Goal: Task Accomplishment & Management: Manage account settings

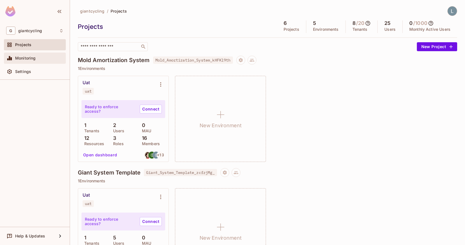
click at [27, 56] on span "Monitoring" at bounding box center [25, 58] width 21 height 4
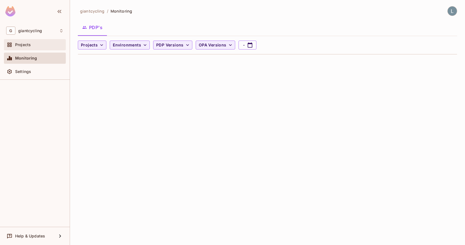
click at [32, 41] on div "Projects" at bounding box center [34, 44] width 57 height 7
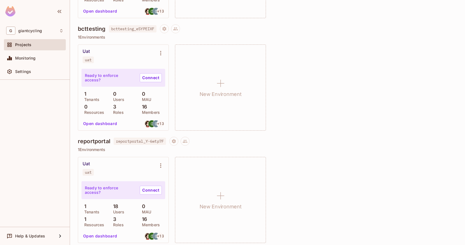
scroll to position [248, 0]
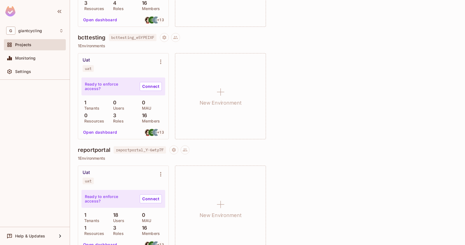
click at [107, 136] on button "Open dashboard" at bounding box center [100, 132] width 39 height 9
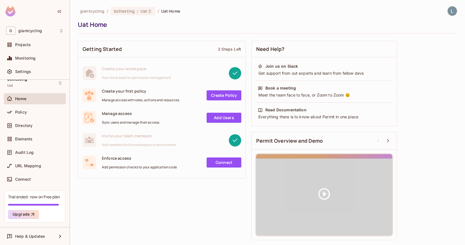
scroll to position [8, 0]
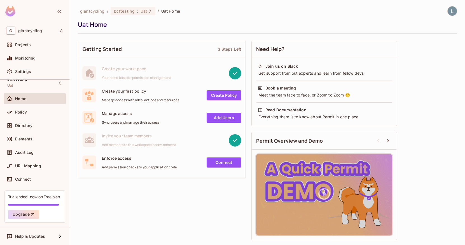
click at [30, 202] on div "Trial ended- now on Free plan Upgrade" at bounding box center [34, 207] width 61 height 32
click at [27, 206] on div "Trial ended- now on Free plan Upgrade" at bounding box center [34, 207] width 61 height 32
click at [27, 213] on button "Upgrade" at bounding box center [23, 214] width 31 height 9
click at [21, 200] on div "Trial ended- now on Free plan Upgrade" at bounding box center [34, 207] width 61 height 32
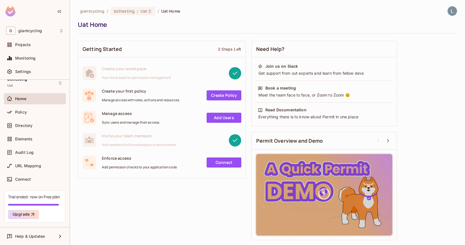
click at [33, 196] on div "Trial ended- now on Free plan" at bounding box center [34, 196] width 52 height 5
click at [42, 195] on div "Trial ended- now on Free plan" at bounding box center [34, 196] width 52 height 5
click at [23, 205] on div at bounding box center [33, 205] width 51 height 2
click at [33, 241] on div "Help & Updates" at bounding box center [35, 236] width 62 height 11
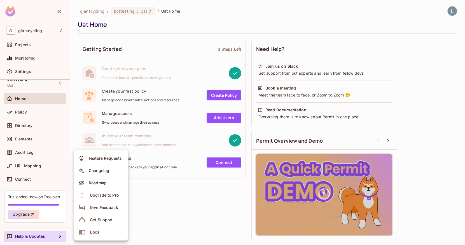
click at [57, 185] on div at bounding box center [232, 122] width 465 height 245
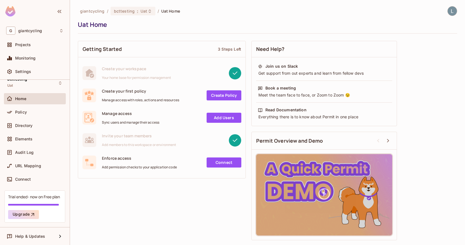
click at [112, 202] on div "Getting Started 3 Steps Left Create your workspace Your home base for permissio…" at bounding box center [267, 140] width 379 height 205
click at [94, 14] on div "the active workspace" at bounding box center [91, 19] width 35 height 11
click at [40, 96] on div "Home" at bounding box center [34, 99] width 57 height 7
click at [95, 11] on span "giantcycling" at bounding box center [92, 10] width 25 height 5
click at [25, 98] on span "Home" at bounding box center [20, 99] width 11 height 4
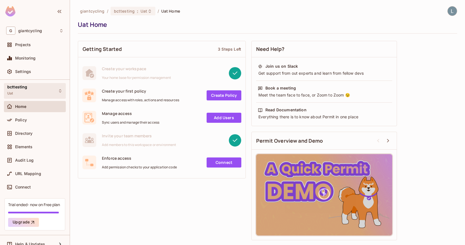
scroll to position [0, 0]
click at [31, 92] on div "bcttesting Uat" at bounding box center [35, 90] width 62 height 15
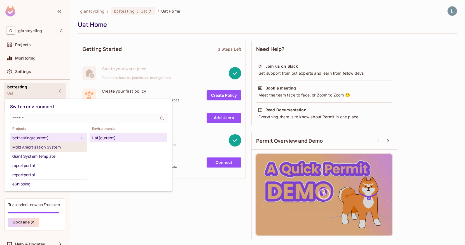
click at [61, 146] on div "Mold Amortization System" at bounding box center [48, 147] width 73 height 7
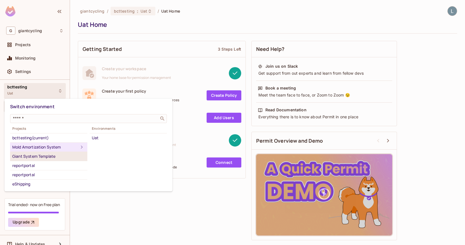
click at [54, 155] on div "Giant System Template" at bounding box center [48, 156] width 73 height 7
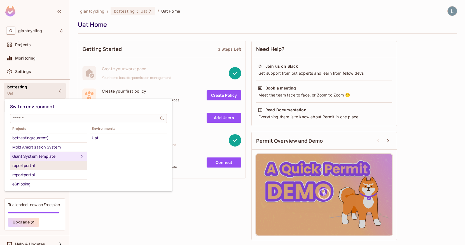
click at [46, 166] on div "reportportal" at bounding box center [48, 165] width 73 height 7
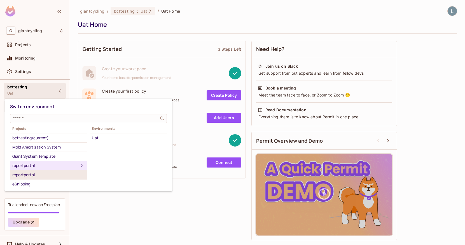
click at [45, 176] on div "reportportal" at bounding box center [48, 175] width 73 height 7
click at [48, 168] on div "reportportal" at bounding box center [48, 165] width 73 height 7
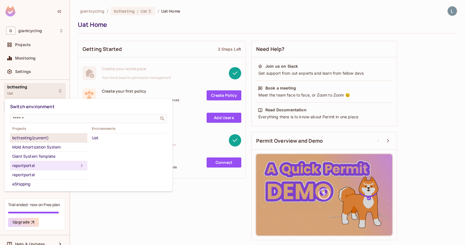
click at [49, 140] on div "bcttesting (current)" at bounding box center [48, 138] width 73 height 7
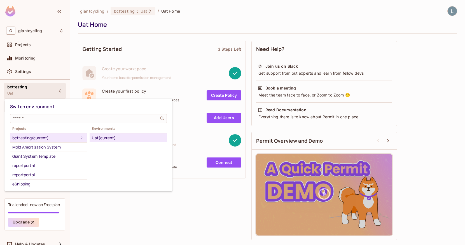
click at [102, 138] on div "Uat (current)" at bounding box center [128, 138] width 73 height 7
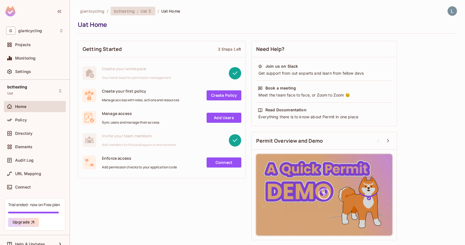
click at [137, 13] on span ":" at bounding box center [138, 11] width 2 height 4
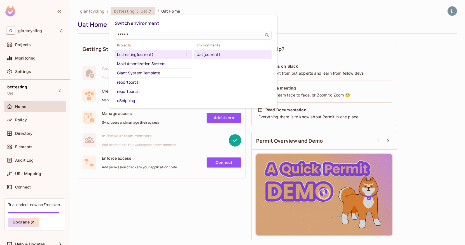
click at [101, 37] on div at bounding box center [232, 122] width 465 height 245
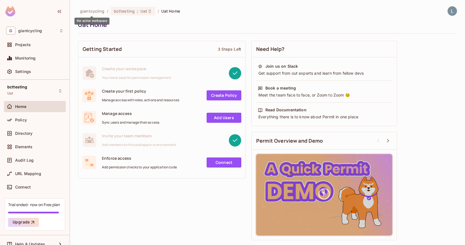
click at [95, 11] on span "giantcycling" at bounding box center [92, 10] width 25 height 5
click at [25, 46] on span "Projects" at bounding box center [23, 45] width 16 height 4
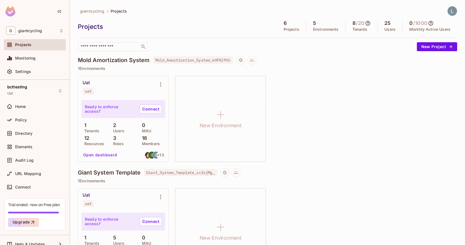
click at [319, 167] on div "Mold Amortization System Mold_Amortization_System_kHFKl9th 1 Environments Uat u…" at bounding box center [267, 112] width 379 height 113
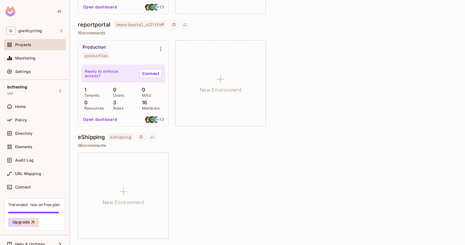
scroll to position [486, 0]
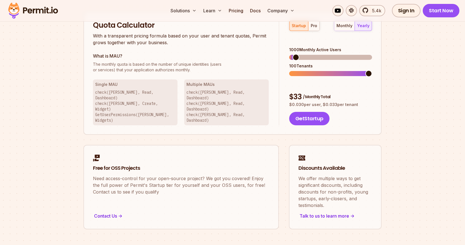
scroll to position [344, 0]
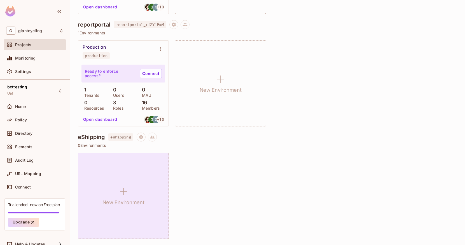
scroll to position [486, 0]
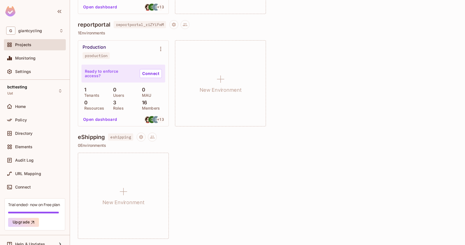
click at [215, 157] on div "New Environment" at bounding box center [267, 196] width 379 height 86
